Goal: Task Accomplishment & Management: Use online tool/utility

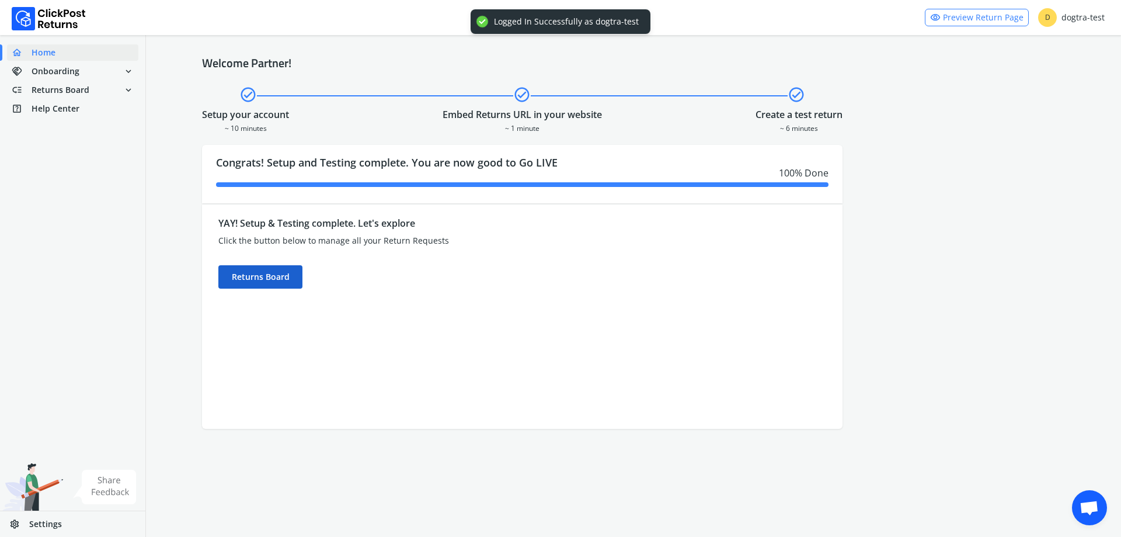
click at [268, 284] on div "Returns Board" at bounding box center [260, 276] width 84 height 23
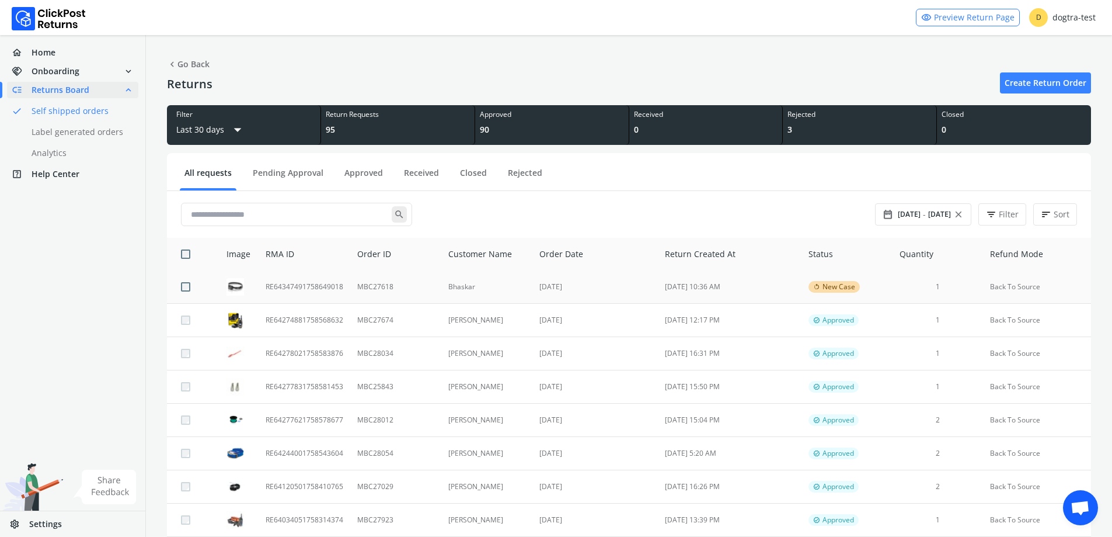
click at [447, 284] on td "Bhaskar" at bounding box center [487, 286] width 92 height 33
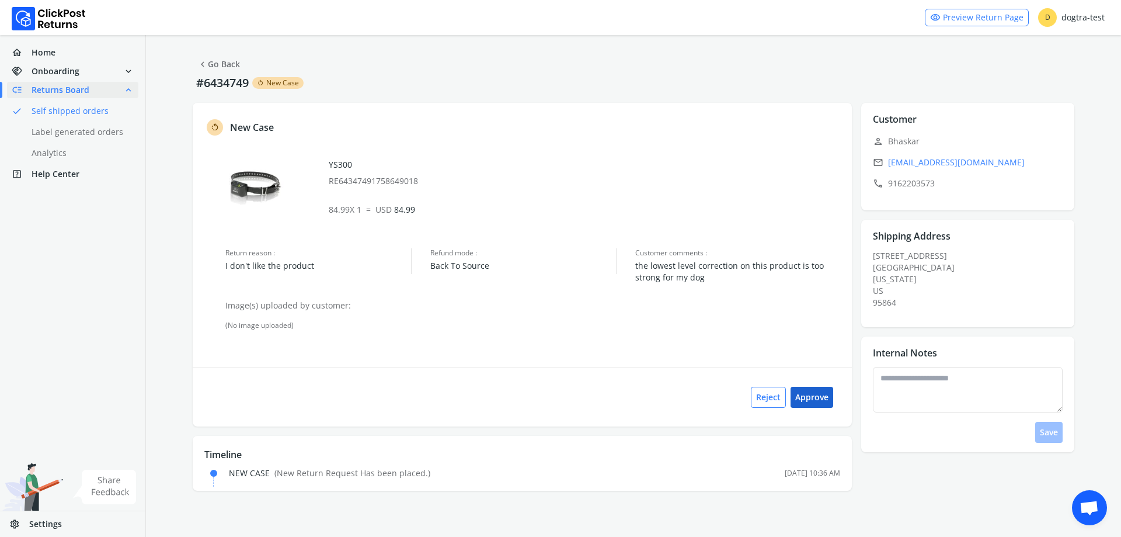
click at [815, 401] on button "Approve" at bounding box center [812, 397] width 43 height 21
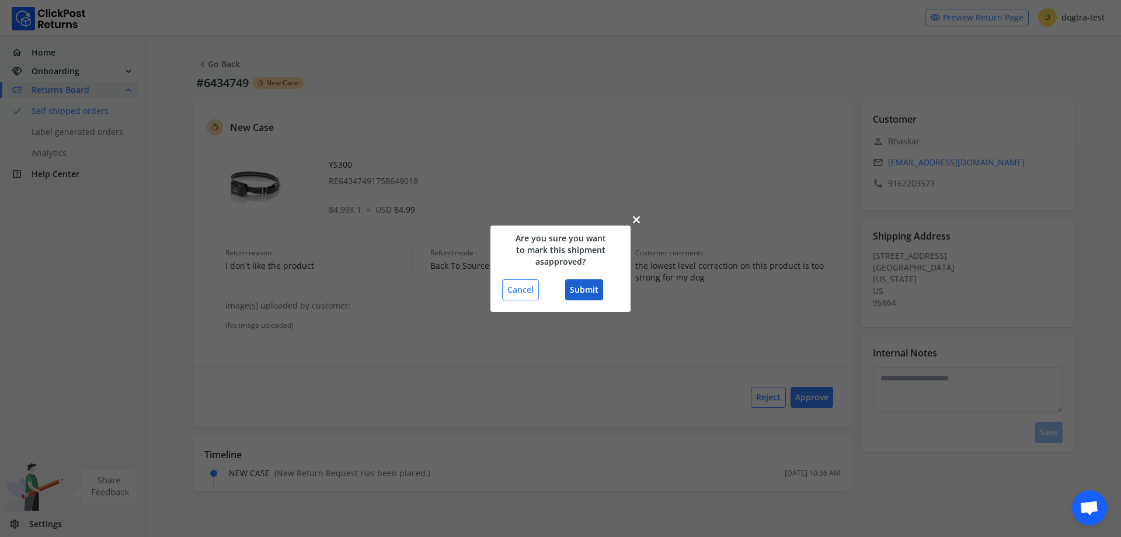
click at [572, 287] on button "Submit" at bounding box center [584, 289] width 38 height 21
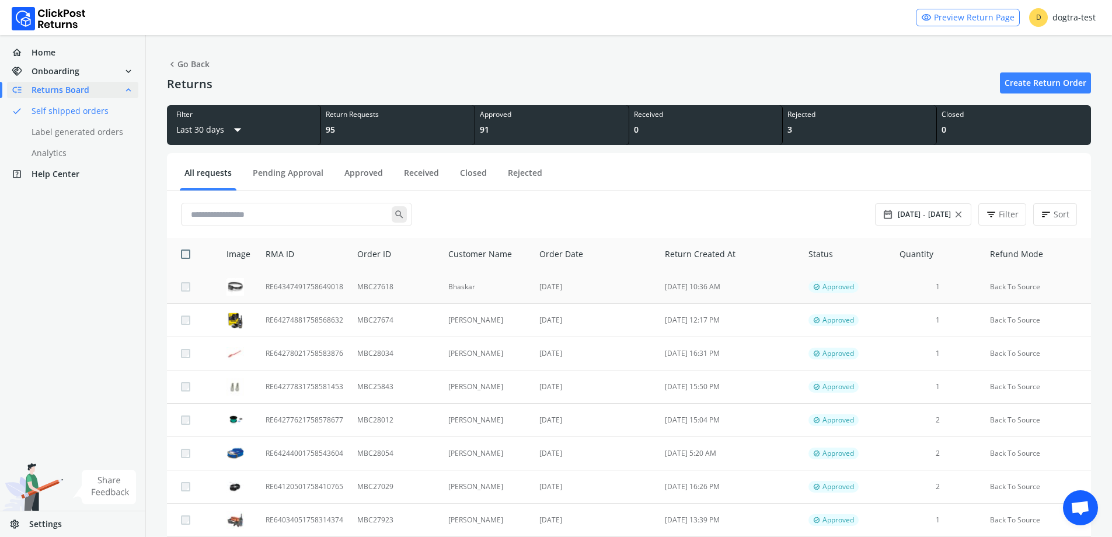
click at [476, 288] on td "Bhaskar" at bounding box center [487, 286] width 92 height 33
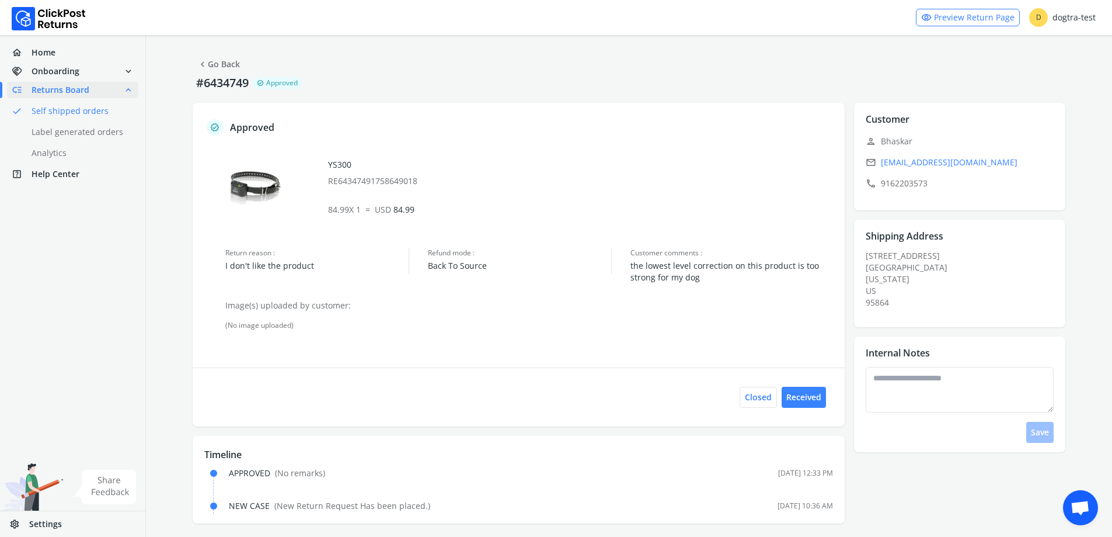
click at [221, 63] on link "chevron_left Go Back" at bounding box center [218, 64] width 43 height 16
